Goal: Information Seeking & Learning: Find specific fact

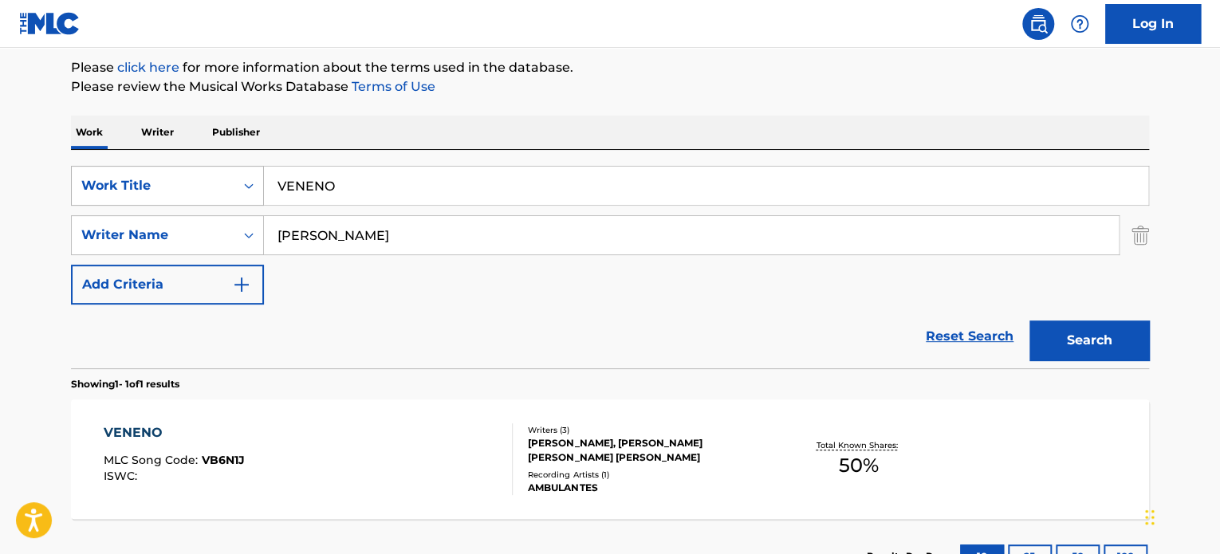
drag, startPoint x: 466, startPoint y: 180, endPoint x: 178, endPoint y: 179, distance: 287.8
click at [195, 182] on div "SearchWithCriteriaa70d51fa-ac63-4601-9048-c79cb1556053 Work Title VENENO" at bounding box center [610, 186] width 1078 height 40
paste input "SYMPHONY NO. 5 IN C MINOR, OP.67 ""FATE"": I. ALLEGRO CON BRI"
type input "SYMPHONY NO. 5 IN C MINOR, OP.67 ""FATE"": I. ALLEGRO CON BRIO"
drag, startPoint x: 468, startPoint y: 234, endPoint x: 0, endPoint y: 178, distance: 471.4
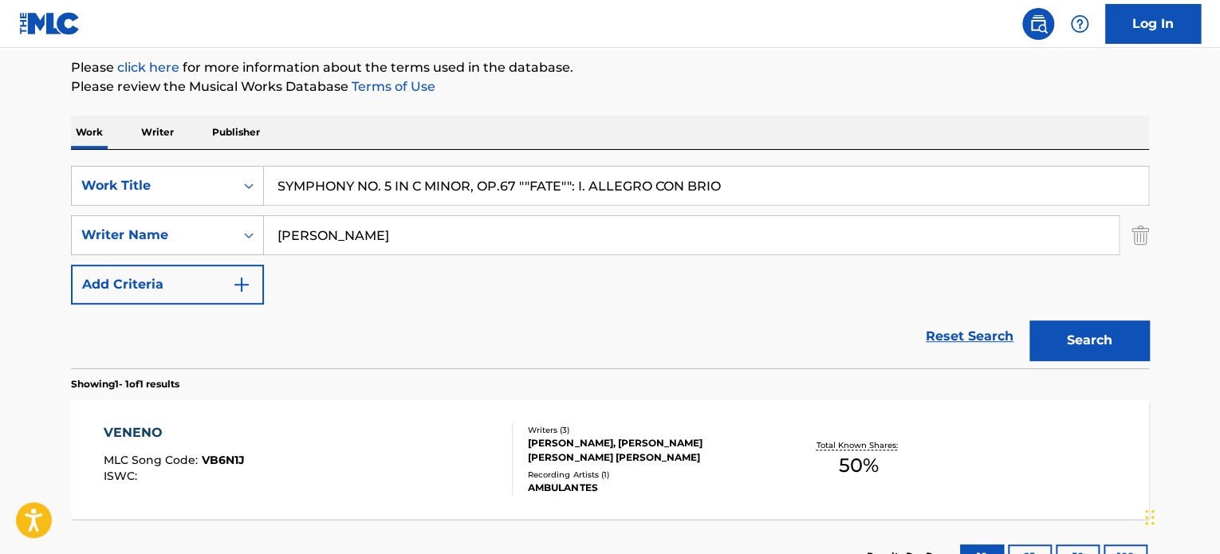
click at [202, 203] on div "SearchWithCriteriaa70d51fa-ac63-4601-9048-c79cb1556053 Work Title SYMPHONY NO. …" at bounding box center [610, 235] width 1078 height 139
paste input "C. CUSSY NICODEMO"
type input "C. CUSSY NICODEMO"
click at [1078, 342] on button "Search" at bounding box center [1089, 341] width 120 height 40
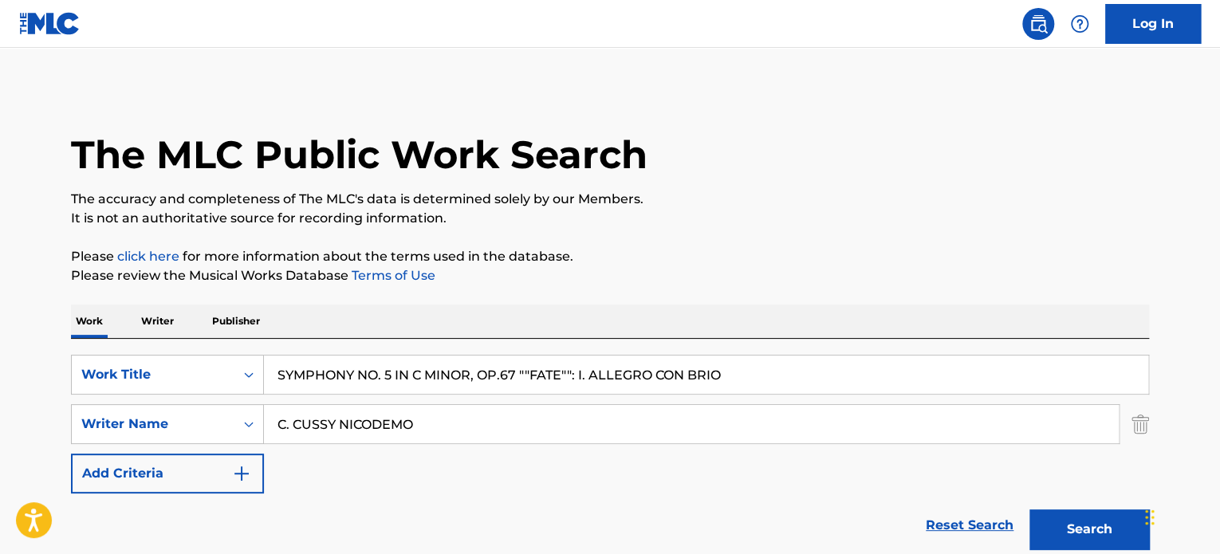
drag, startPoint x: 606, startPoint y: 372, endPoint x: 204, endPoint y: 318, distance: 405.5
drag, startPoint x: 758, startPoint y: 380, endPoint x: 167, endPoint y: 349, distance: 592.5
click at [171, 352] on div "SearchWithCriteriaa70d51fa-ac63-4601-9048-c79cb1556053 Work Title SYMPHONY NO. …" at bounding box center [610, 448] width 1078 height 218
paste input "Jingle Bells"
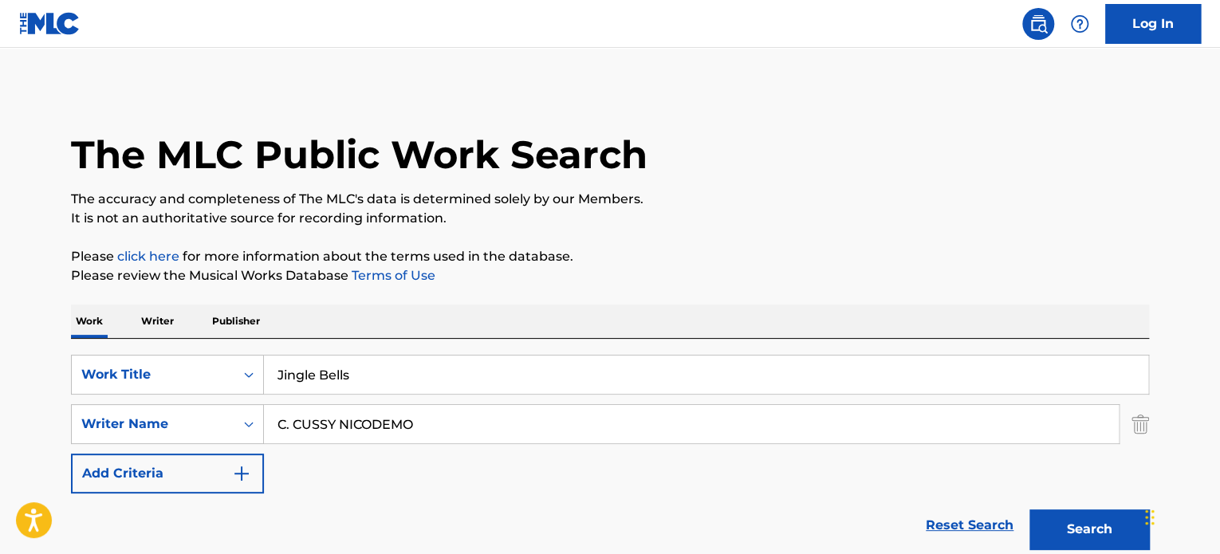
type input "Jingle Bells"
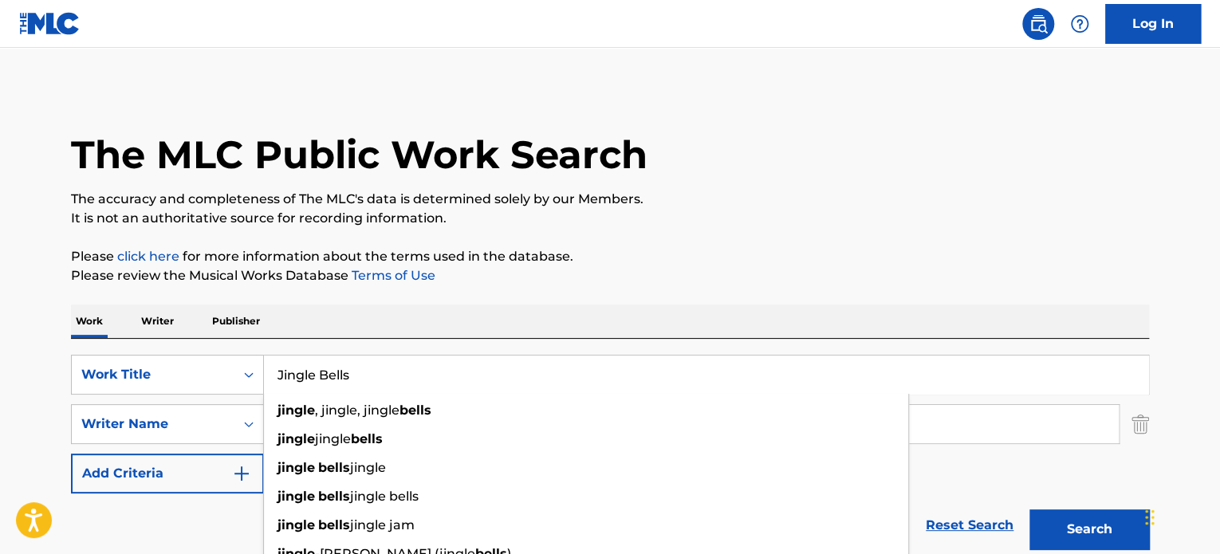
click at [779, 216] on p "It is not an authoritative source for recording information." at bounding box center [610, 218] width 1078 height 19
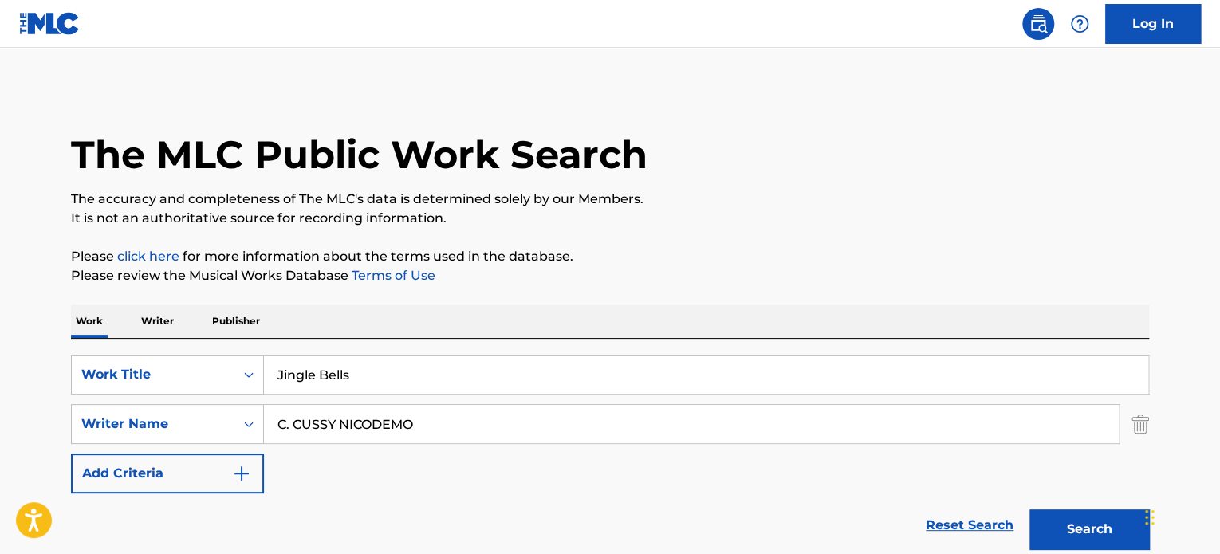
click at [494, 404] on div "C. CUSSY NICODEMO" at bounding box center [692, 424] width 856 height 40
drag, startPoint x: 491, startPoint y: 420, endPoint x: 115, endPoint y: 454, distance: 377.9
click at [131, 455] on div "SearchWithCriteriaa70d51fa-ac63-4601-9048-c79cb1556053 Work Title Jingle Bells …" at bounding box center [610, 424] width 1078 height 139
paste input "[PERSON_NAME] [PERSON_NAME]"
type input "[PERSON_NAME] [PERSON_NAME]"
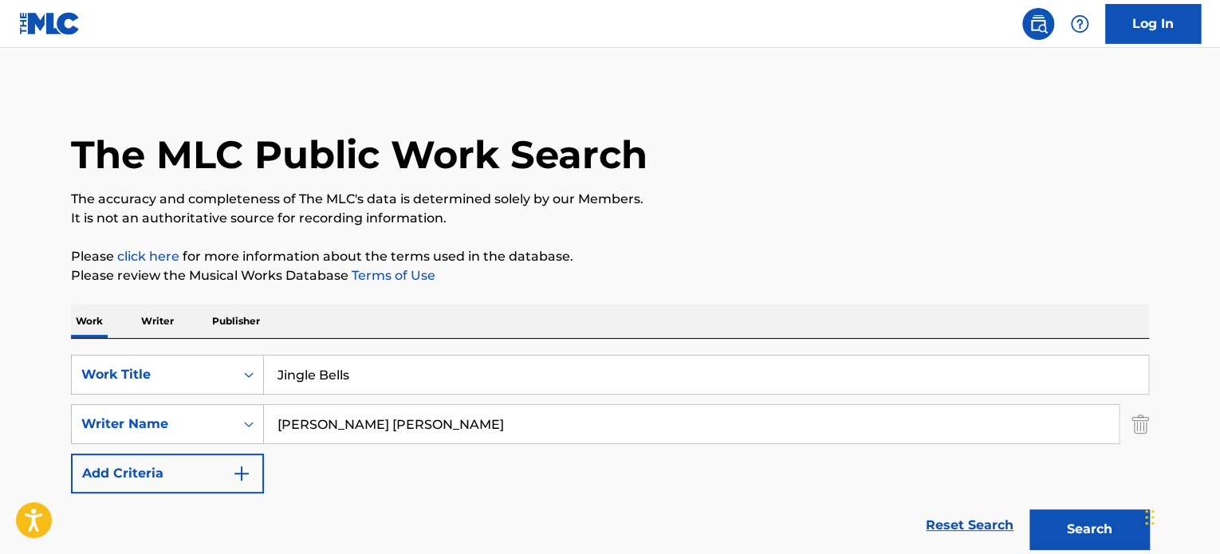
click at [1081, 531] on button "Search" at bounding box center [1089, 530] width 120 height 40
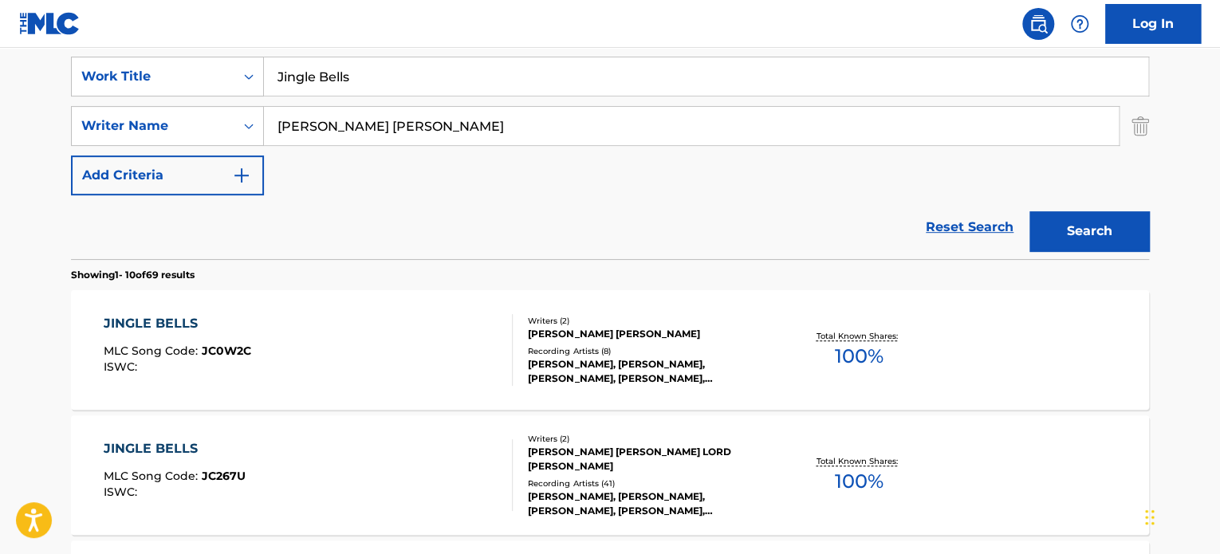
scroll to position [322, 0]
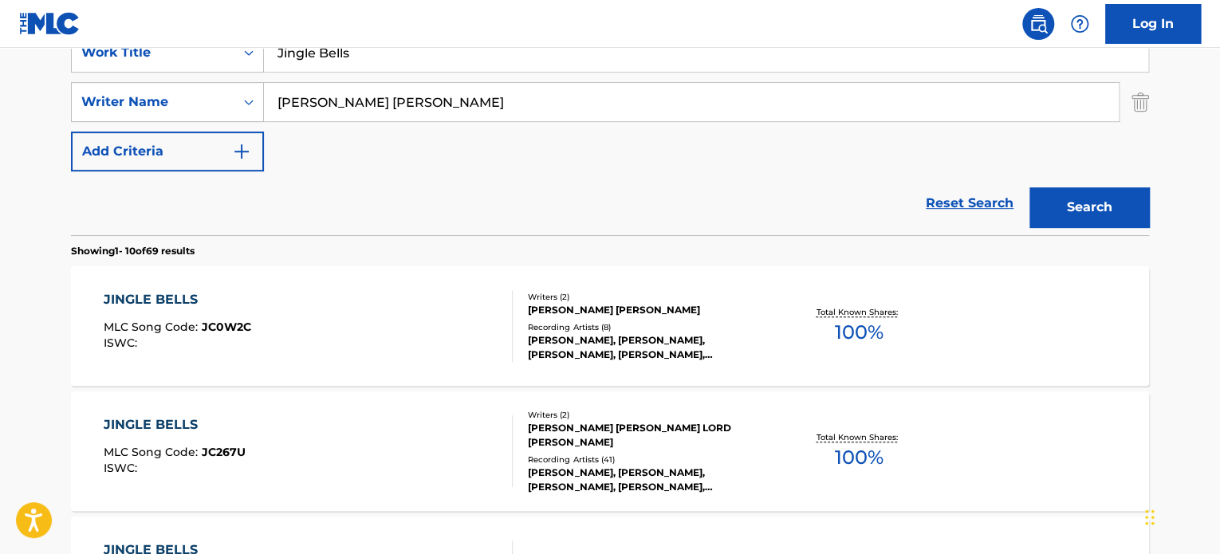
click at [623, 334] on div "[PERSON_NAME], [PERSON_NAME], [PERSON_NAME], [PERSON_NAME], [PERSON_NAME]" at bounding box center [648, 347] width 241 height 29
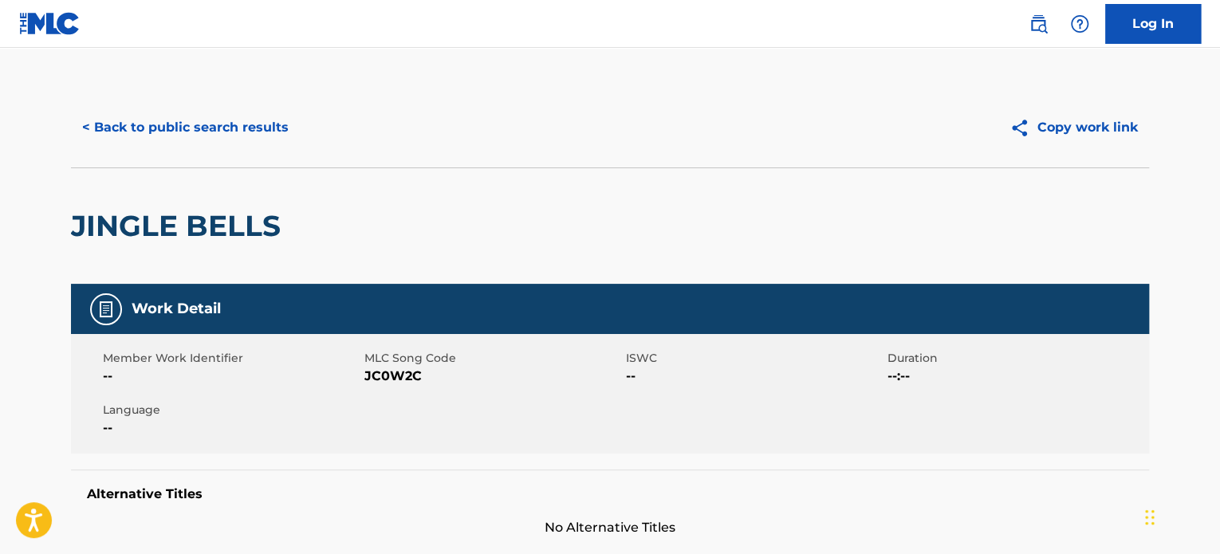
click at [234, 128] on button "< Back to public search results" at bounding box center [185, 128] width 229 height 40
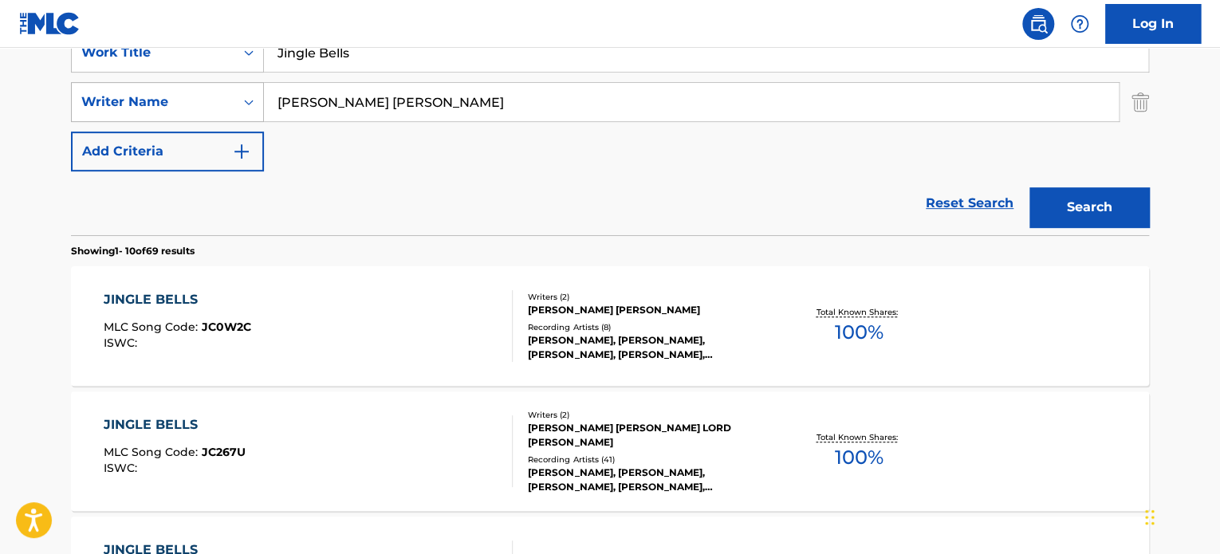
drag, startPoint x: 258, startPoint y: 109, endPoint x: 161, endPoint y: 109, distance: 97.3
click at [163, 109] on div "SearchWithCriteria0e4eedca-85be-44bd-853c-24e3be7815c8 Writer Name [PERSON_NAME…" at bounding box center [610, 102] width 1078 height 40
paste input "[PERSON_NAME] Bacardi"
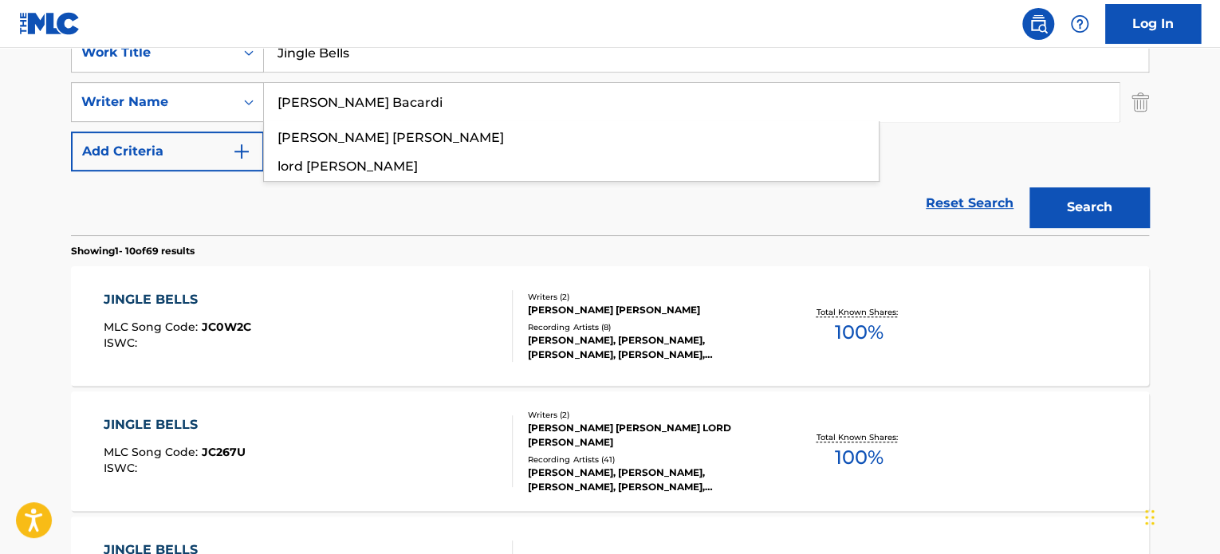
type input "[PERSON_NAME] Bacardi"
click at [1119, 221] on button "Search" at bounding box center [1089, 207] width 120 height 40
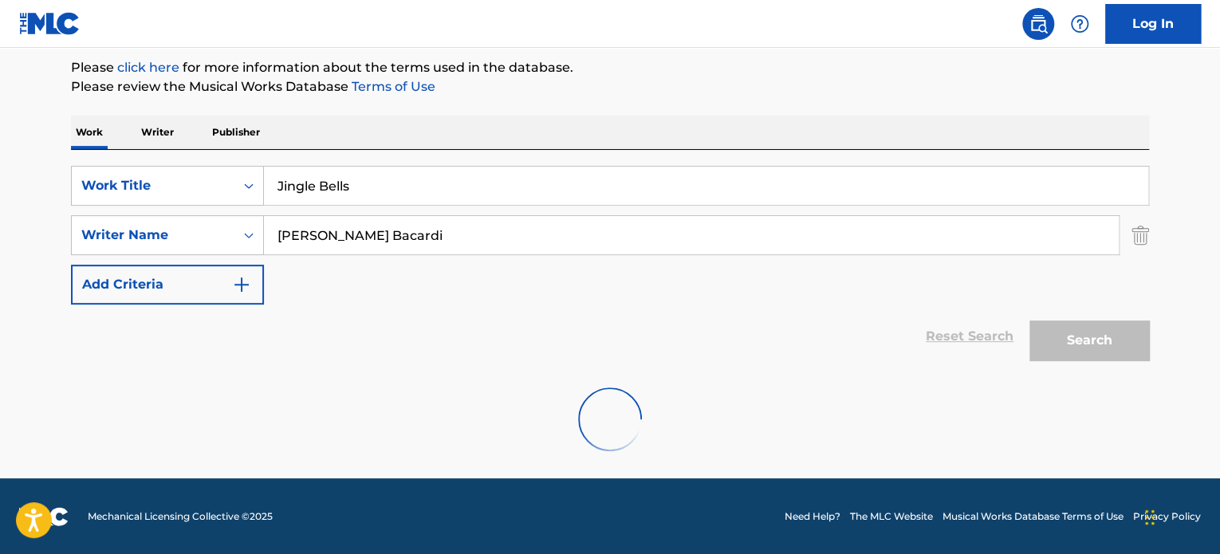
scroll to position [137, 0]
